Goal: Information Seeking & Learning: Check status

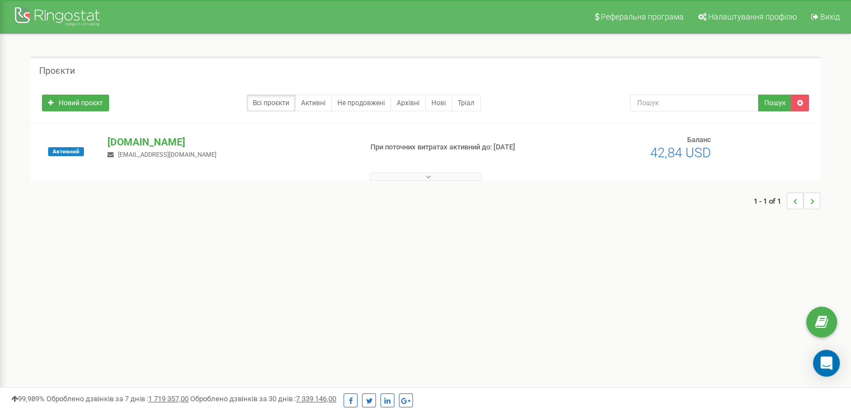
click at [434, 177] on button at bounding box center [426, 176] width 112 height 8
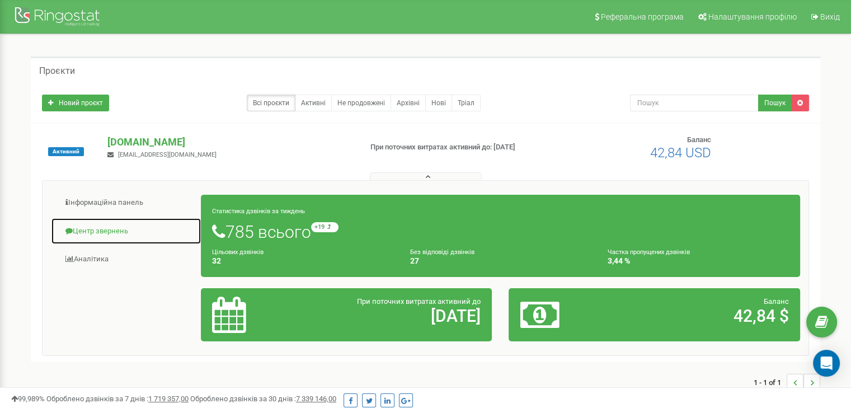
click at [102, 231] on link "Центр звернень" at bounding box center [126, 231] width 151 height 27
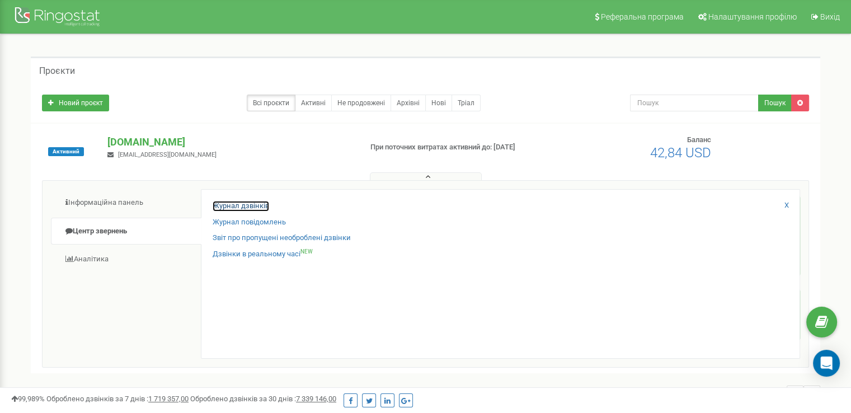
click at [240, 202] on link "Журнал дзвінків" at bounding box center [241, 206] width 57 height 11
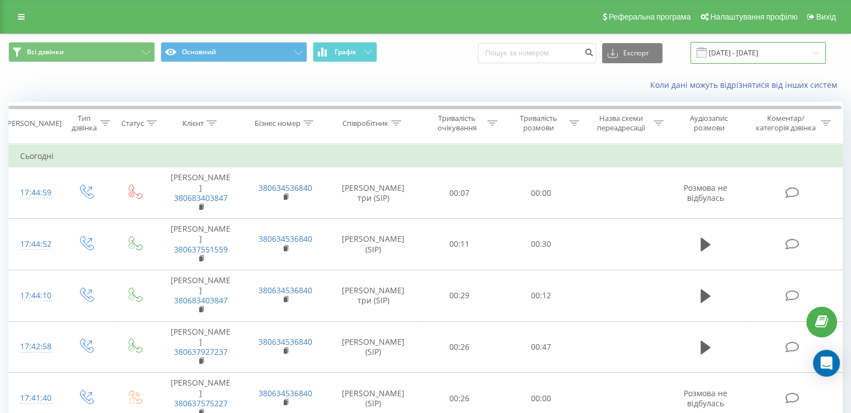
click at [754, 54] on input "19.07.2025 - 19.08.2025" at bounding box center [758, 53] width 135 height 22
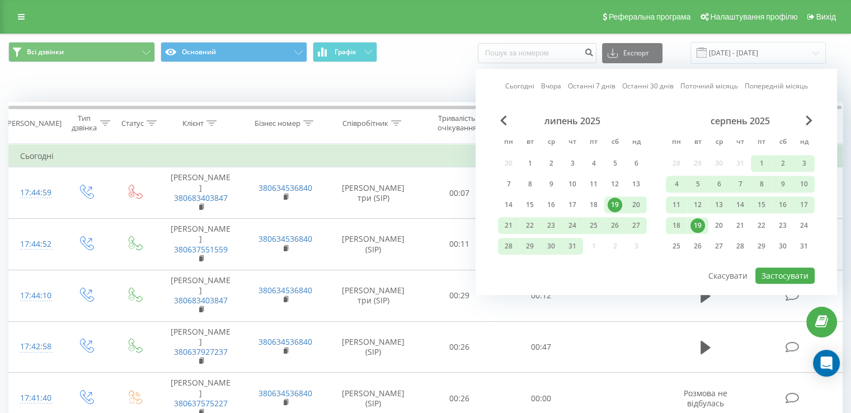
click at [702, 223] on div "19" at bounding box center [698, 225] width 15 height 15
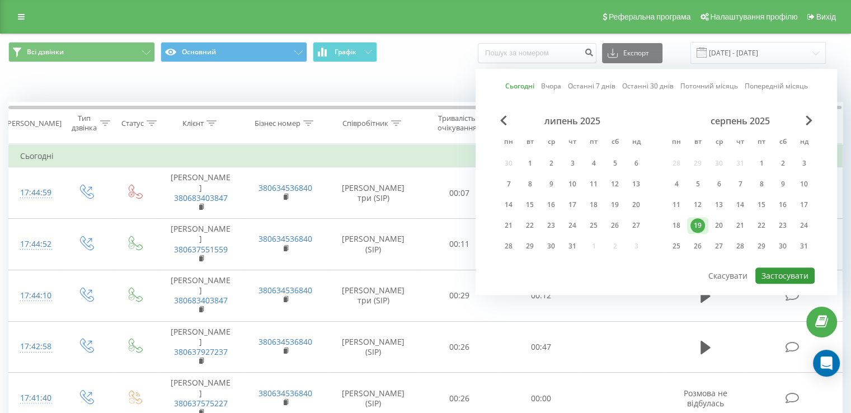
click at [781, 275] on button "Застосувати" at bounding box center [784, 275] width 59 height 16
type input "19.08.2025 - 19.08.2025"
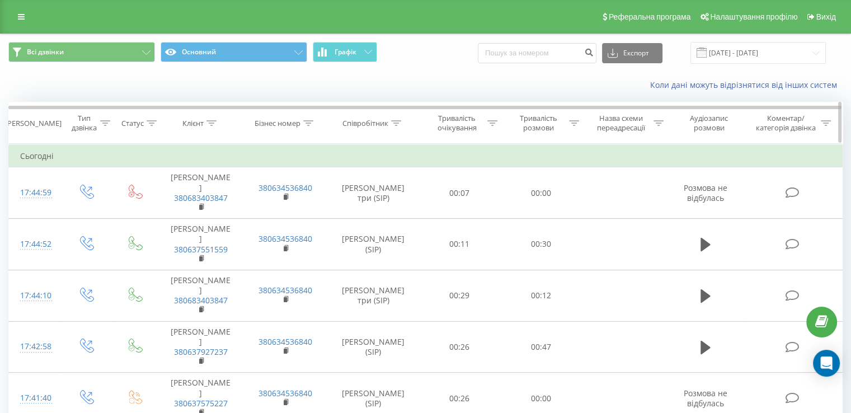
click at [396, 120] on icon at bounding box center [396, 123] width 10 height 6
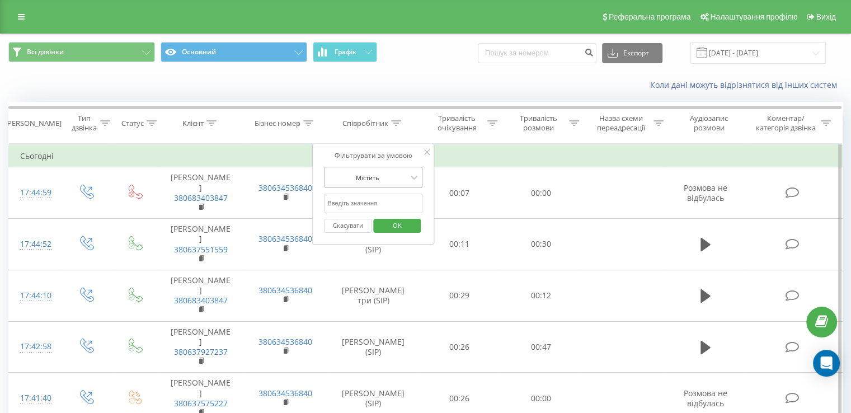
click at [395, 176] on div at bounding box center [366, 177] width 79 height 11
click at [467, 165] on td "Сьогодні" at bounding box center [426, 156] width 834 height 22
click at [388, 203] on input "text" at bounding box center [373, 204] width 98 height 20
type input "вікторія"
click at [406, 224] on span "OK" at bounding box center [397, 225] width 31 height 17
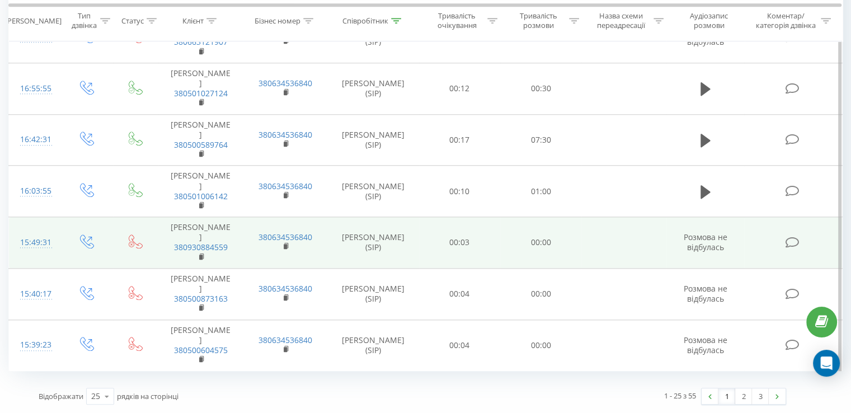
scroll to position [1189, 0]
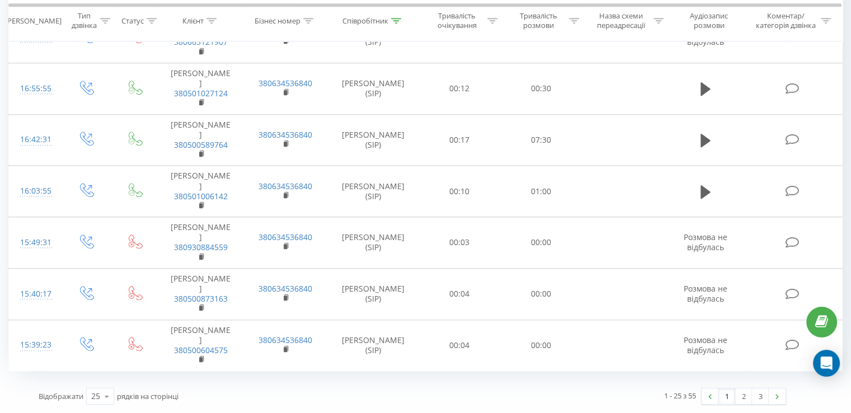
drag, startPoint x: 744, startPoint y: 398, endPoint x: 542, endPoint y: 189, distance: 290.5
click at [744, 397] on link "2" at bounding box center [743, 396] width 17 height 16
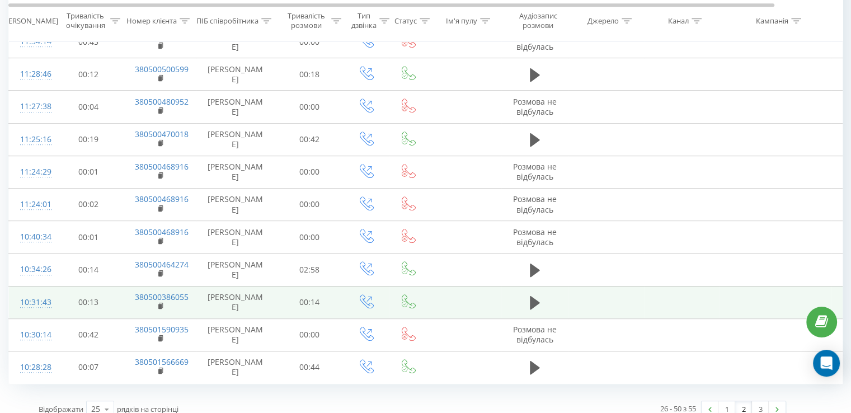
scroll to position [607, 0]
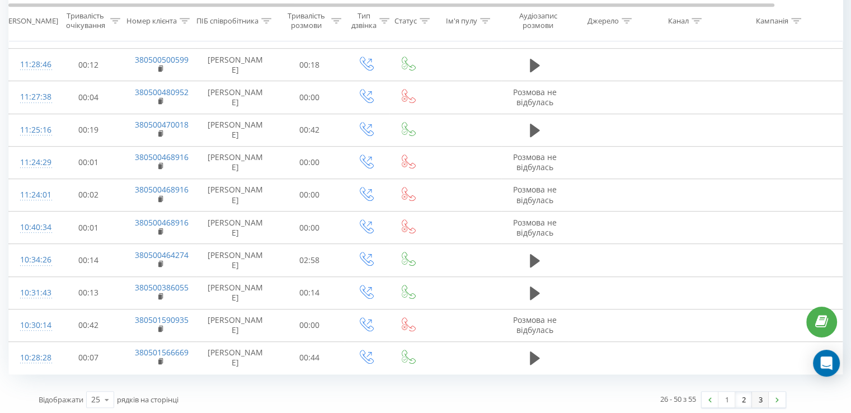
click at [755, 399] on link "3" at bounding box center [760, 400] width 17 height 16
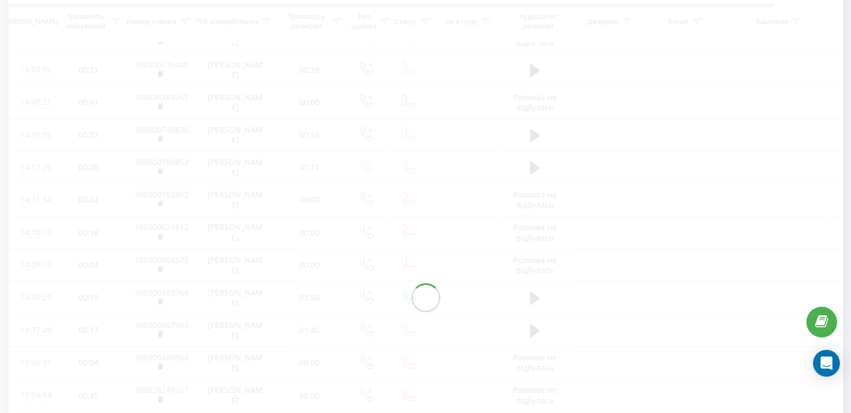
scroll to position [25, 0]
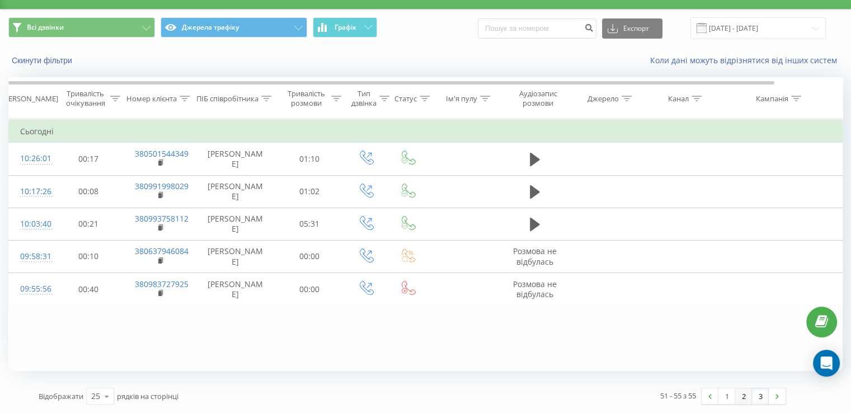
click at [748, 398] on link "2" at bounding box center [743, 396] width 17 height 16
